Goal: Task Accomplishment & Management: Manage account settings

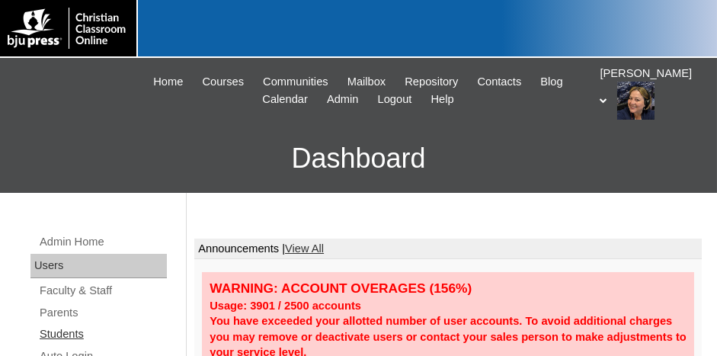
click at [64, 331] on link "Students" at bounding box center [102, 333] width 129 height 19
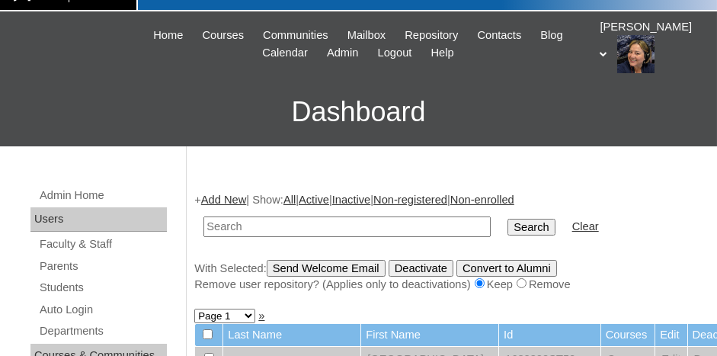
scroll to position [76, 0]
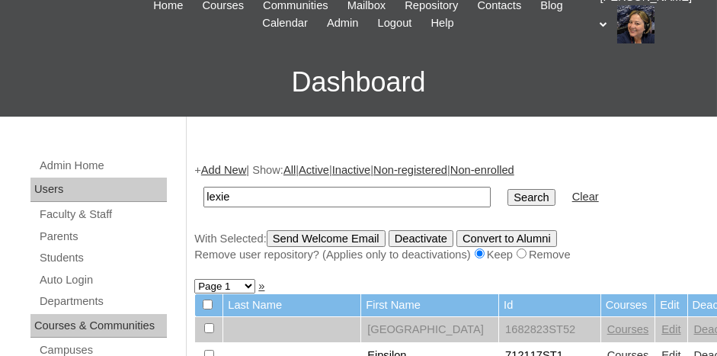
type input "lexie"
click at [507, 192] on input "Search" at bounding box center [530, 197] width 47 height 17
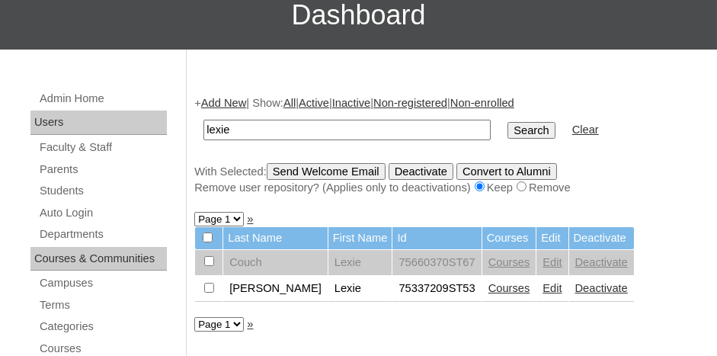
scroll to position [152, 0]
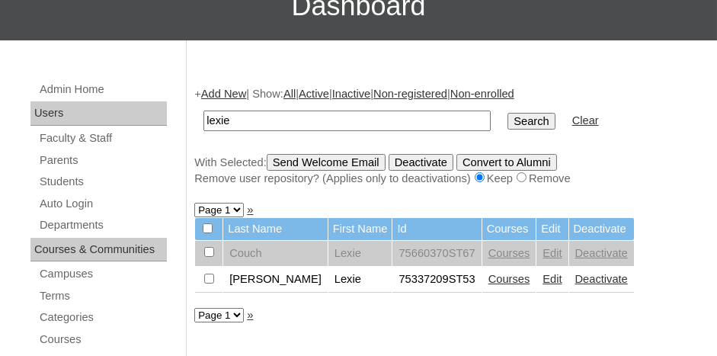
click at [542, 276] on link "Edit" at bounding box center [551, 279] width 19 height 12
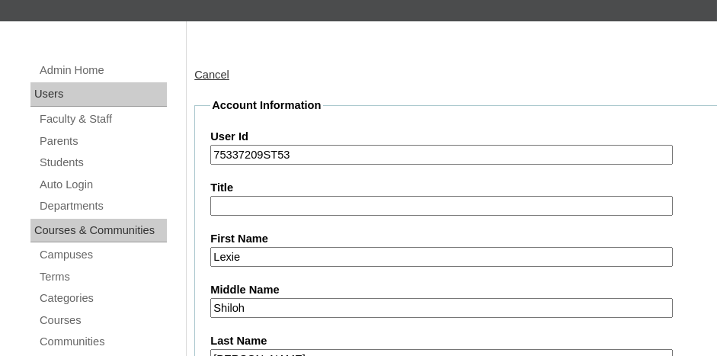
scroll to position [152, 0]
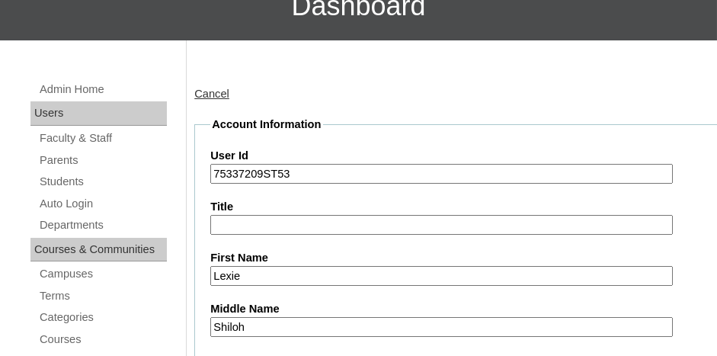
drag, startPoint x: 262, startPoint y: 169, endPoint x: 214, endPoint y: 171, distance: 48.0
click at [214, 171] on input "75337209ST53" at bounding box center [441, 174] width 462 height 21
click at [69, 158] on link "Parents" at bounding box center [102, 160] width 129 height 19
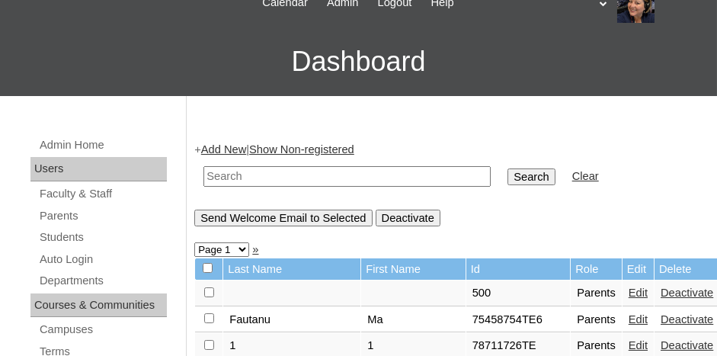
scroll to position [152, 0]
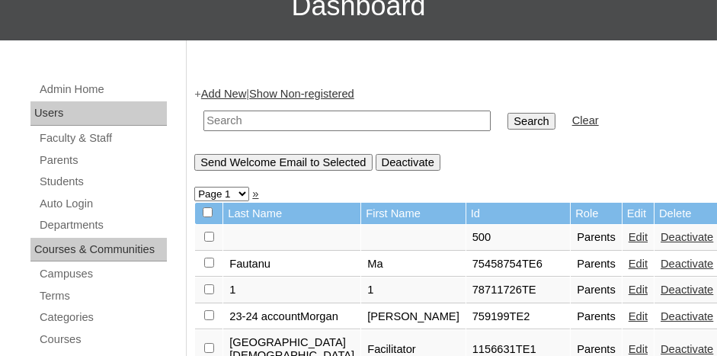
click at [242, 117] on input "text" at bounding box center [346, 120] width 287 height 21
paste input "75337209"
type input "75337209"
click at [507, 118] on input "Search" at bounding box center [530, 121] width 47 height 17
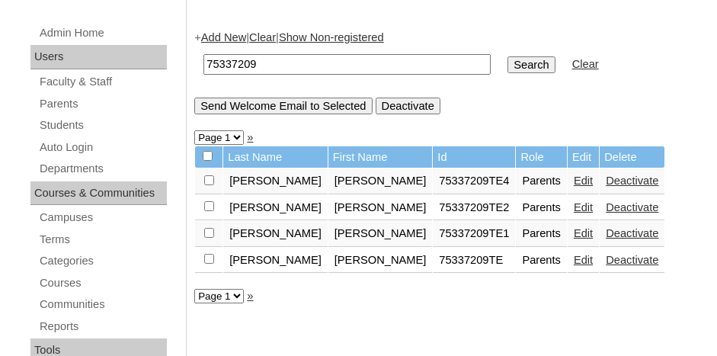
scroll to position [229, 0]
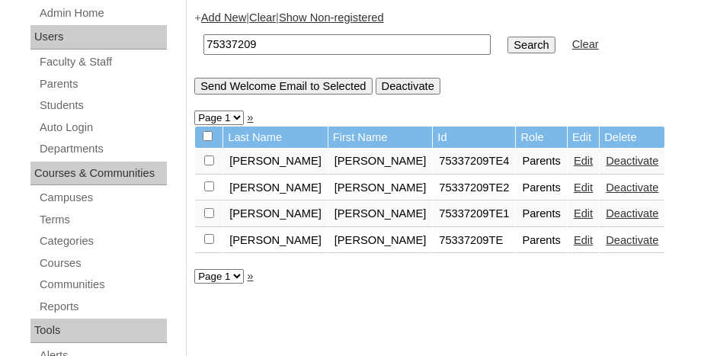
drag, startPoint x: 65, startPoint y: 106, endPoint x: 82, endPoint y: 91, distance: 22.7
click at [66, 106] on link "Students" at bounding box center [102, 105] width 129 height 19
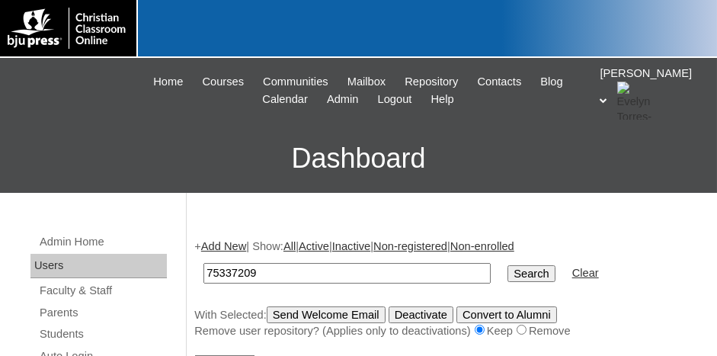
type input "75337209"
click at [507, 267] on input "Search" at bounding box center [530, 273] width 47 height 17
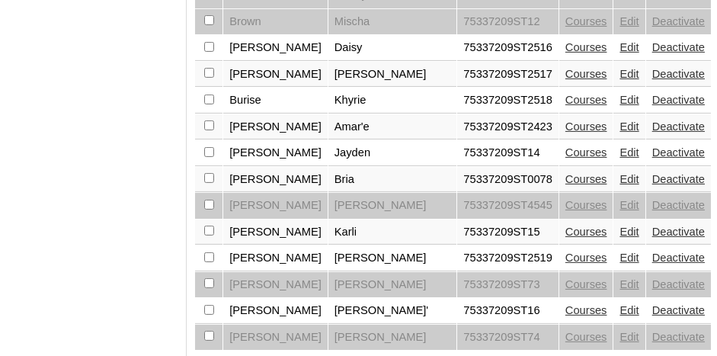
scroll to position [1357, 0]
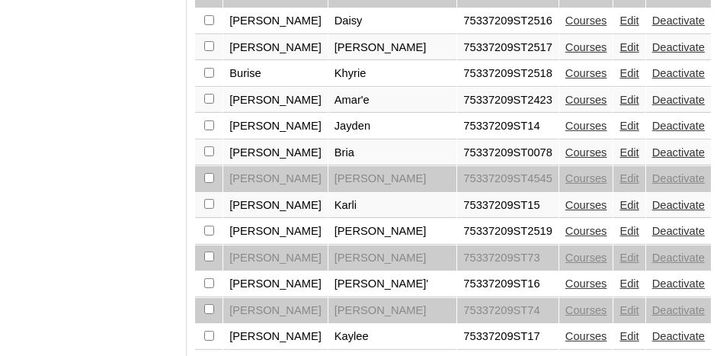
select select "admin_students.php?q=75337209&submit=Search&page=4"
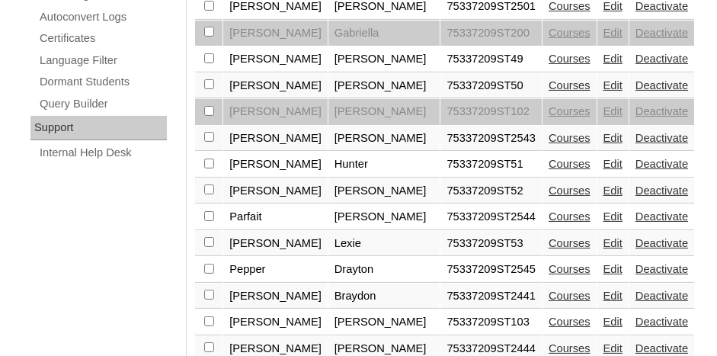
scroll to position [1066, 0]
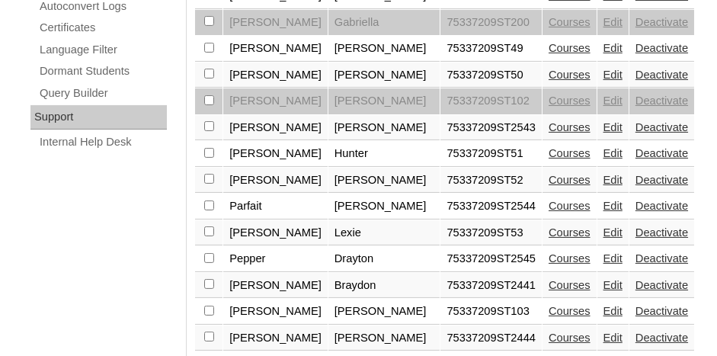
click at [603, 226] on link "Edit" at bounding box center [612, 232] width 19 height 12
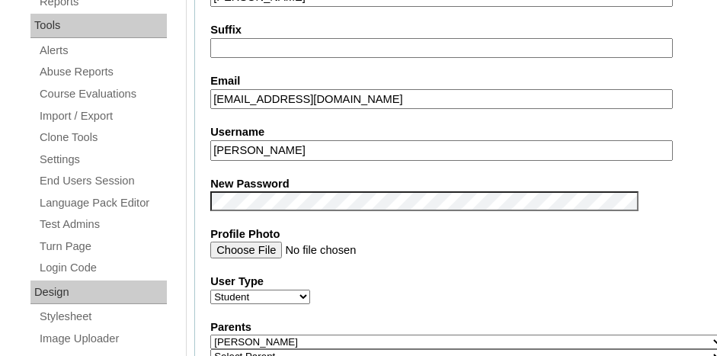
scroll to position [457, 0]
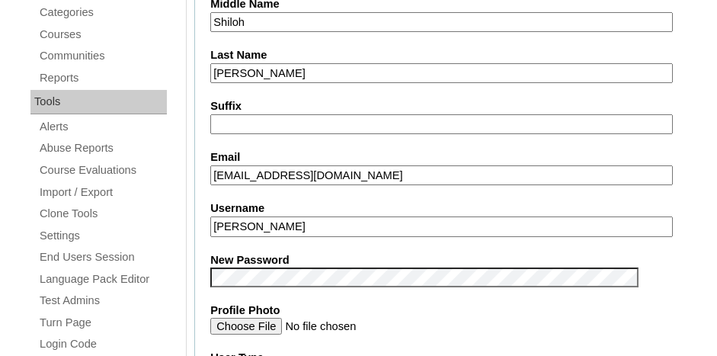
click at [412, 167] on input "[EMAIL_ADDRESS][DOMAIN_NAME]" at bounding box center [441, 175] width 462 height 21
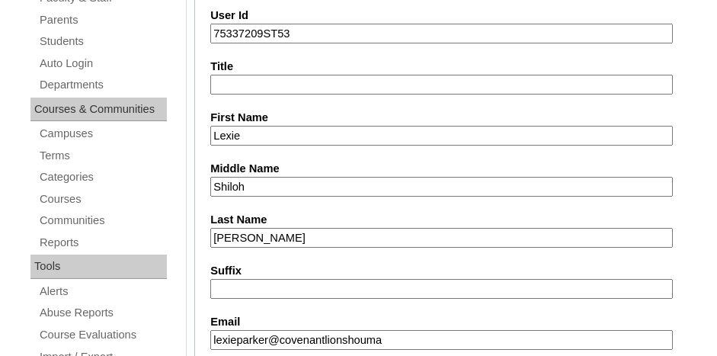
scroll to position [94, 0]
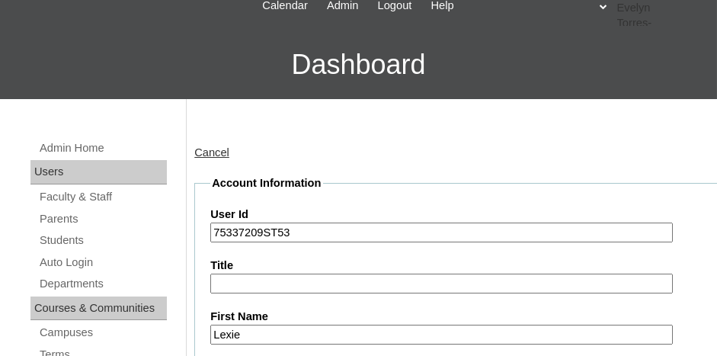
type input "lexieparker@covenantlionshouma"
click at [219, 150] on link "Cancel" at bounding box center [211, 152] width 35 height 12
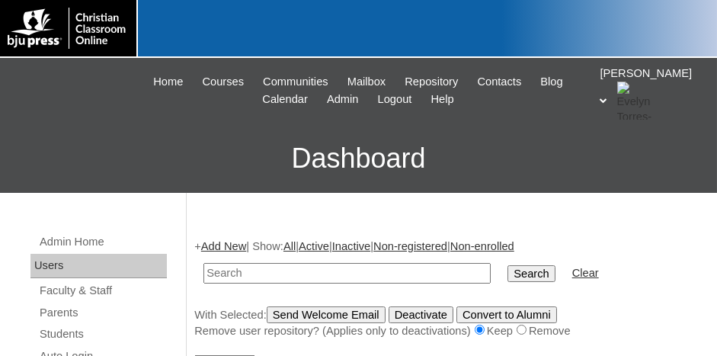
drag, startPoint x: 56, startPoint y: 314, endPoint x: 100, endPoint y: 300, distance: 45.5
click at [57, 314] on link "Parents" at bounding box center [102, 312] width 129 height 19
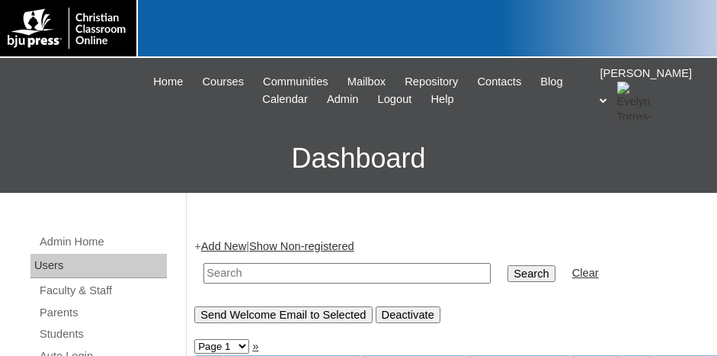
click at [267, 270] on input "text" at bounding box center [346, 273] width 287 height 21
paste input "75337209"
type input "75337209"
click at [507, 270] on input "Search" at bounding box center [530, 273] width 47 height 17
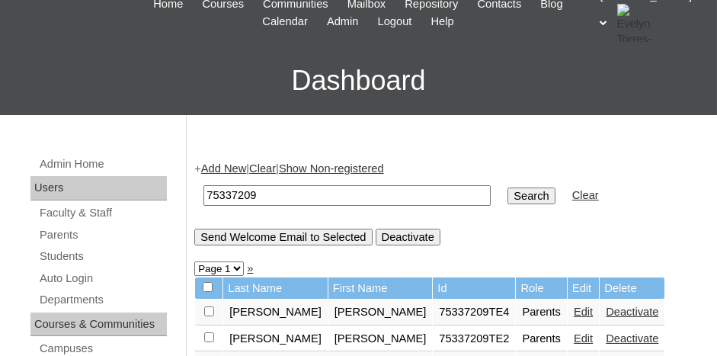
scroll to position [76, 0]
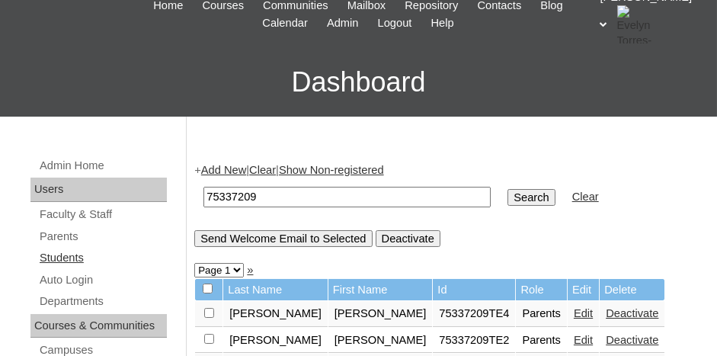
click at [65, 258] on link "Students" at bounding box center [102, 257] width 129 height 19
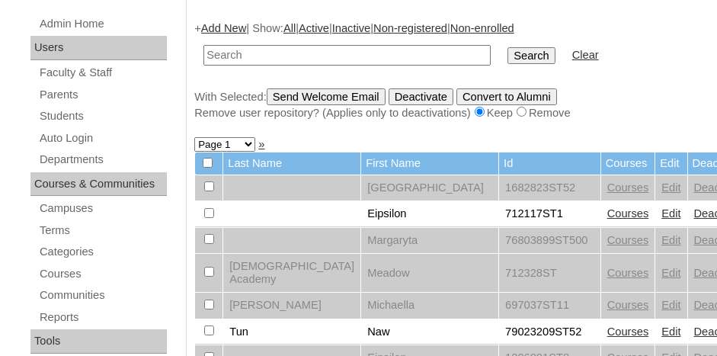
scroll to position [229, 0]
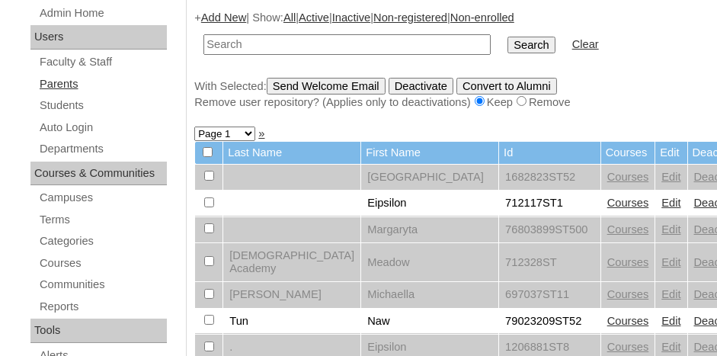
click at [70, 84] on link "Parents" at bounding box center [102, 84] width 129 height 19
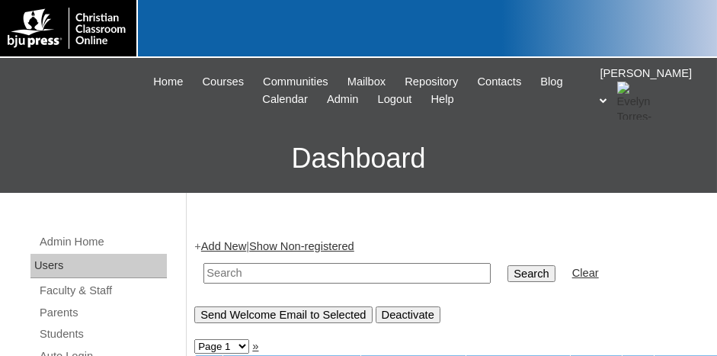
click at [239, 265] on input "text" at bounding box center [346, 273] width 287 height 21
paste input "75337209"
type input "75337209"
click at [507, 265] on input "Search" at bounding box center [530, 273] width 47 height 17
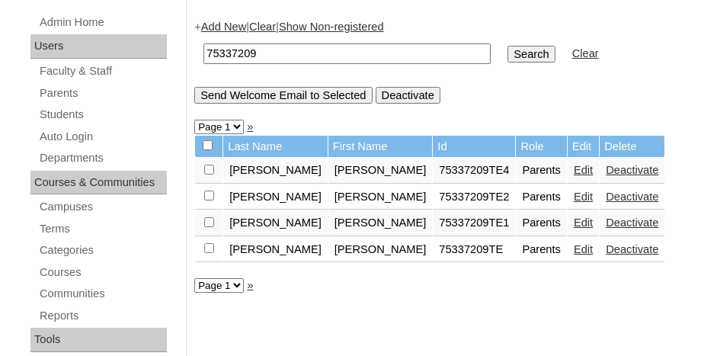
scroll to position [229, 0]
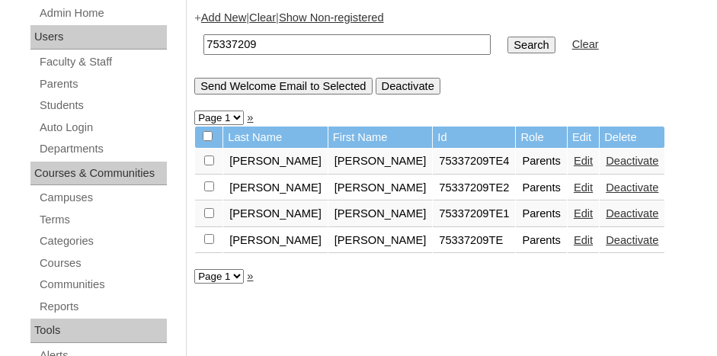
click at [574, 161] on link "Edit" at bounding box center [583, 161] width 19 height 12
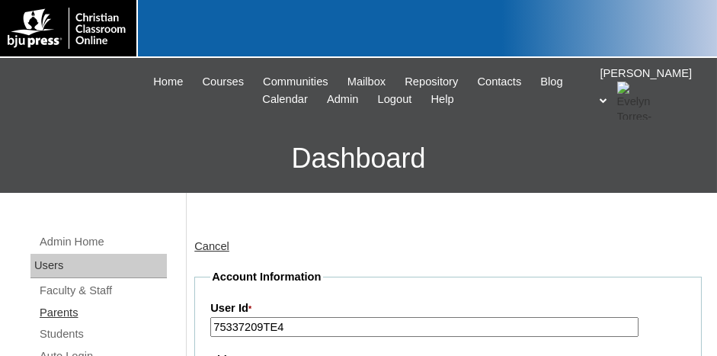
click at [53, 314] on link "Parents" at bounding box center [102, 312] width 129 height 19
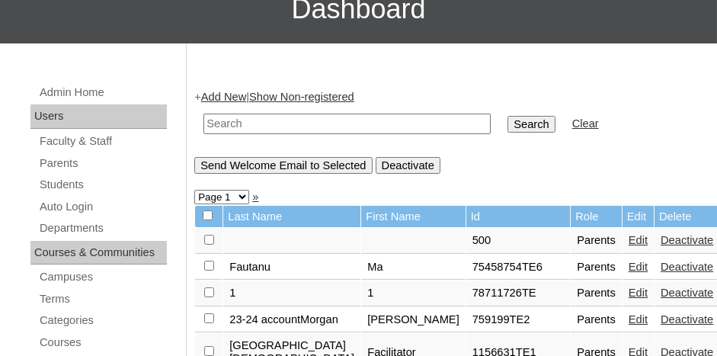
scroll to position [152, 0]
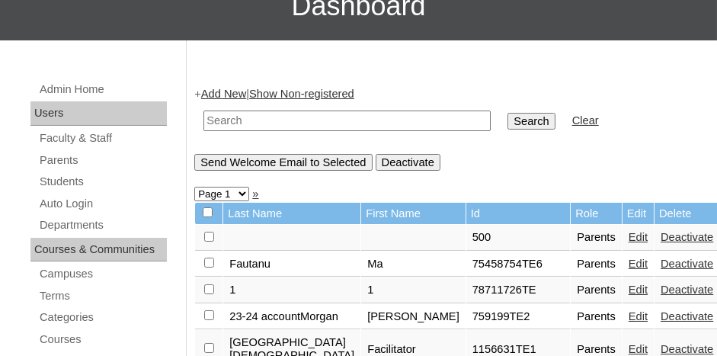
click at [243, 117] on input "text" at bounding box center [346, 120] width 287 height 21
type input "kingsview"
click at [507, 113] on input "Search" at bounding box center [530, 121] width 47 height 17
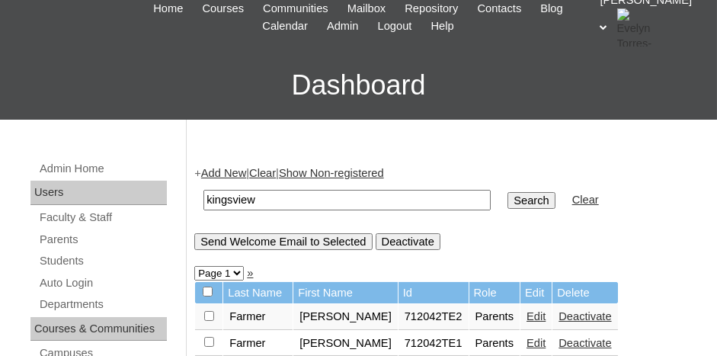
scroll to position [152, 0]
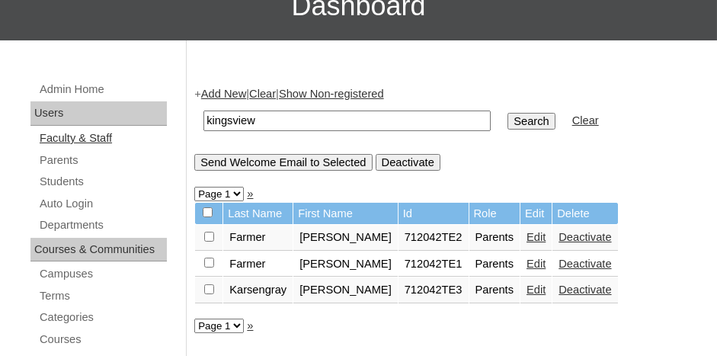
drag, startPoint x: 266, startPoint y: 122, endPoint x: 73, endPoint y: 134, distance: 193.1
